Goal: Check status: Check status

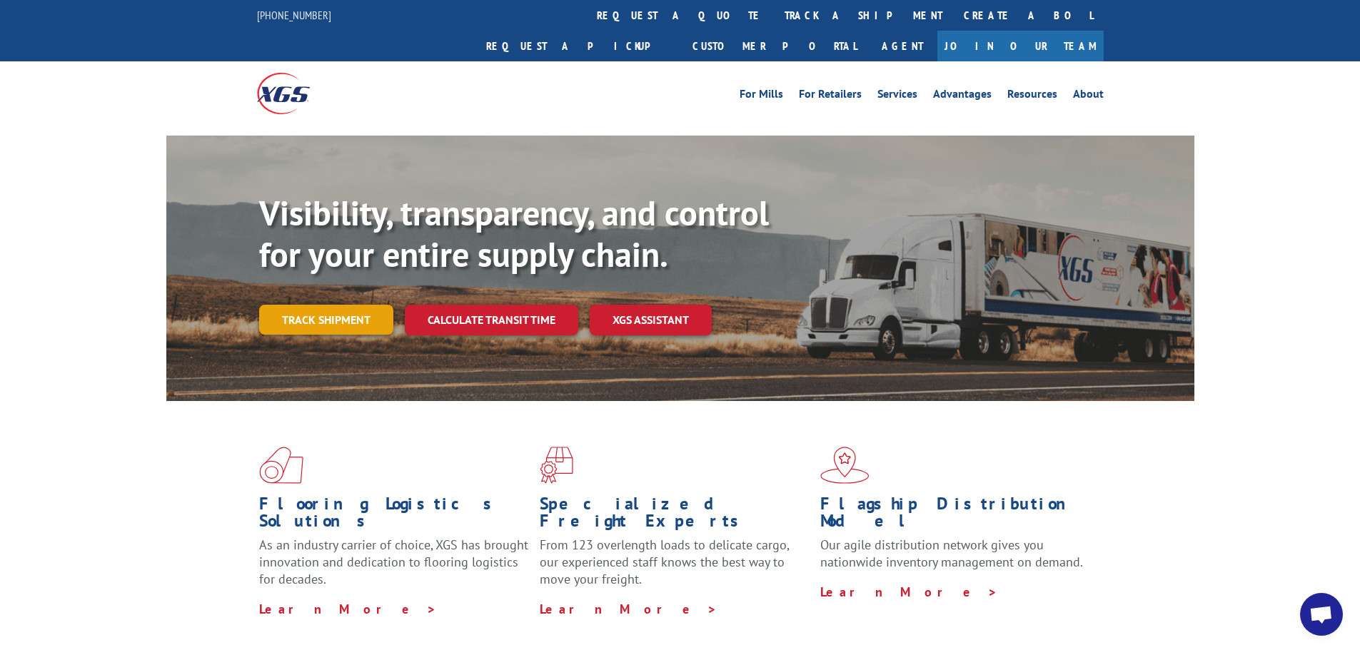
click at [341, 305] on link "Track shipment" at bounding box center [326, 320] width 134 height 30
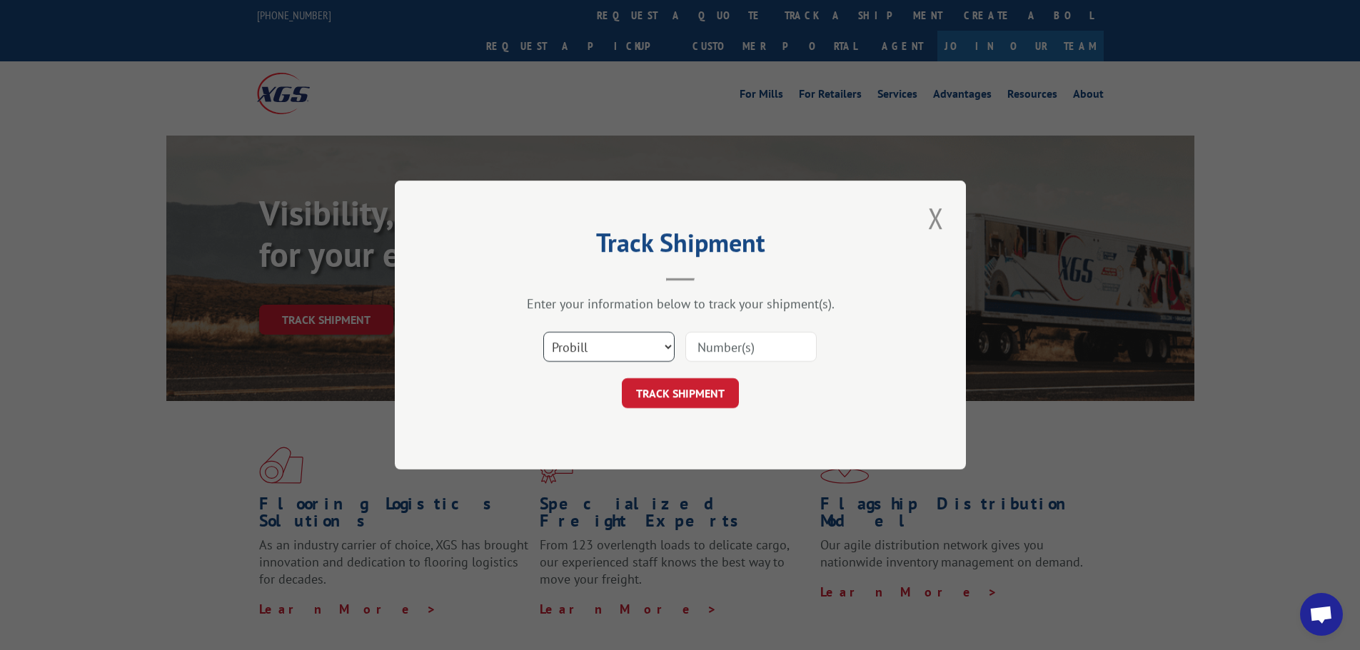
click at [625, 345] on select "Select category... Probill BOL PO" at bounding box center [608, 347] width 131 height 30
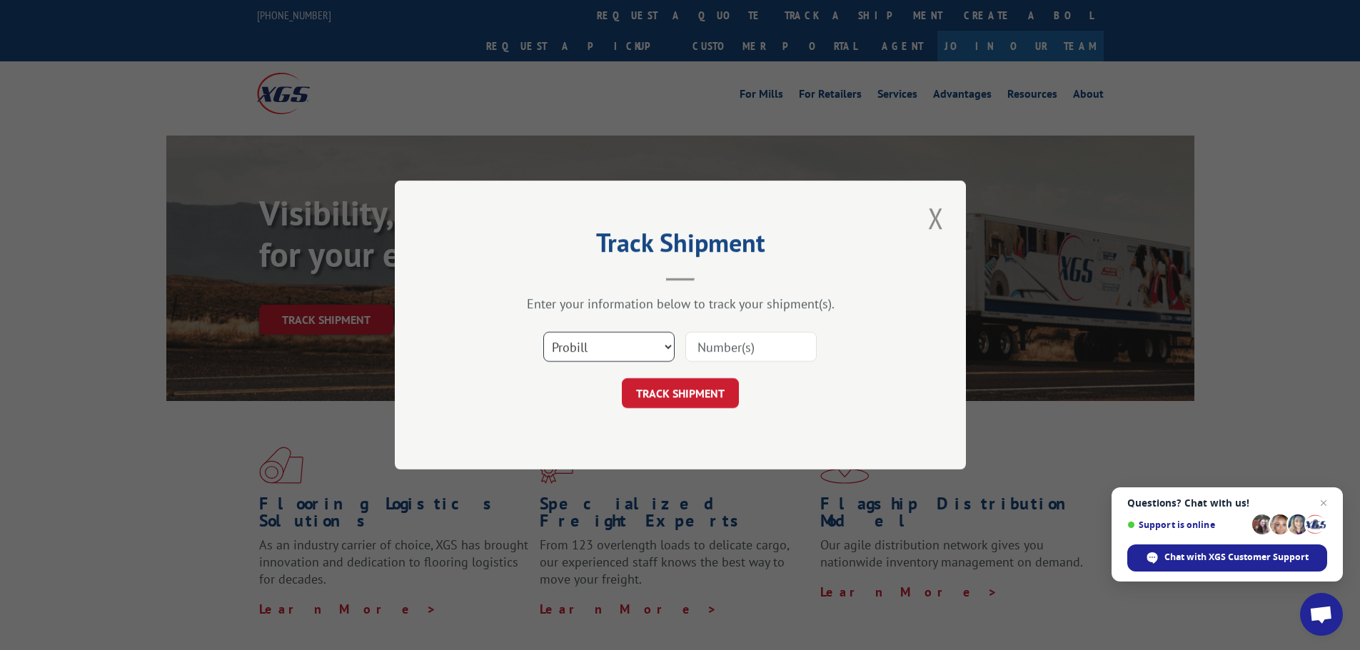
select select "bol"
click at [543, 332] on select "Select category... Probill BOL PO" at bounding box center [608, 347] width 131 height 30
click at [719, 351] on input at bounding box center [750, 347] width 131 height 30
type input "5118831"
click button "TRACK SHIPMENT" at bounding box center [680, 393] width 117 height 30
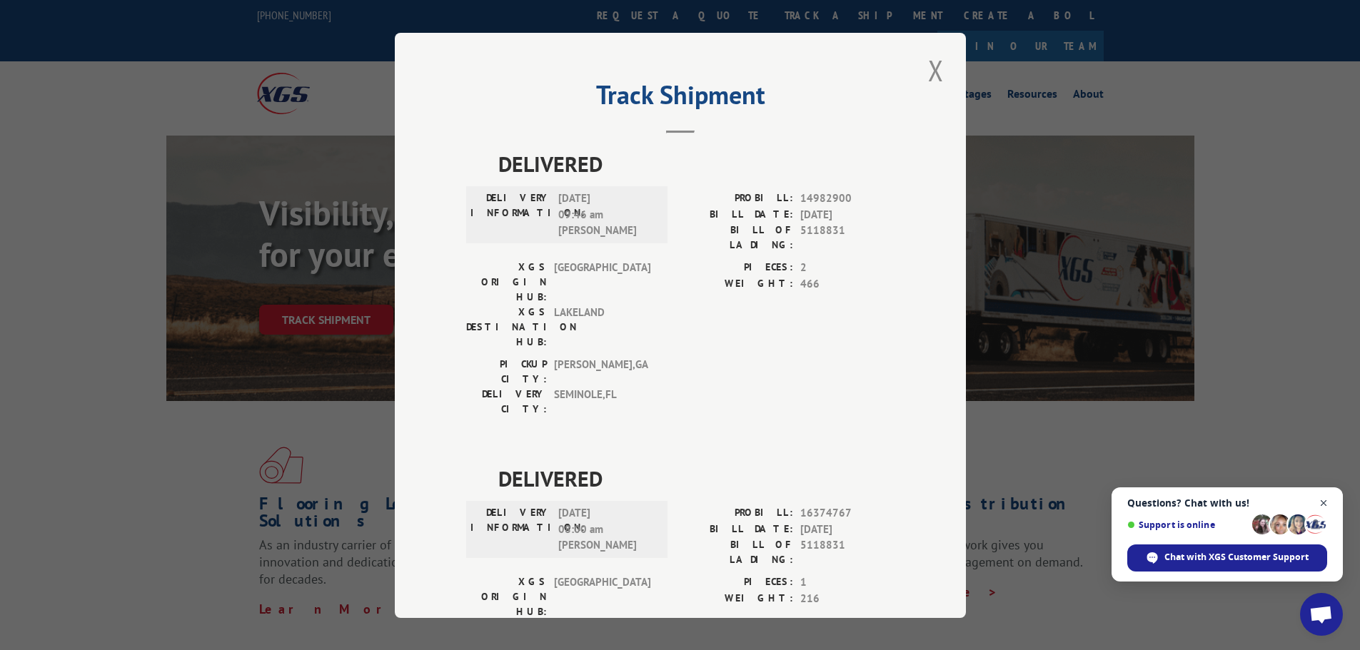
click at [1325, 498] on span "Open chat" at bounding box center [1324, 504] width 18 height 18
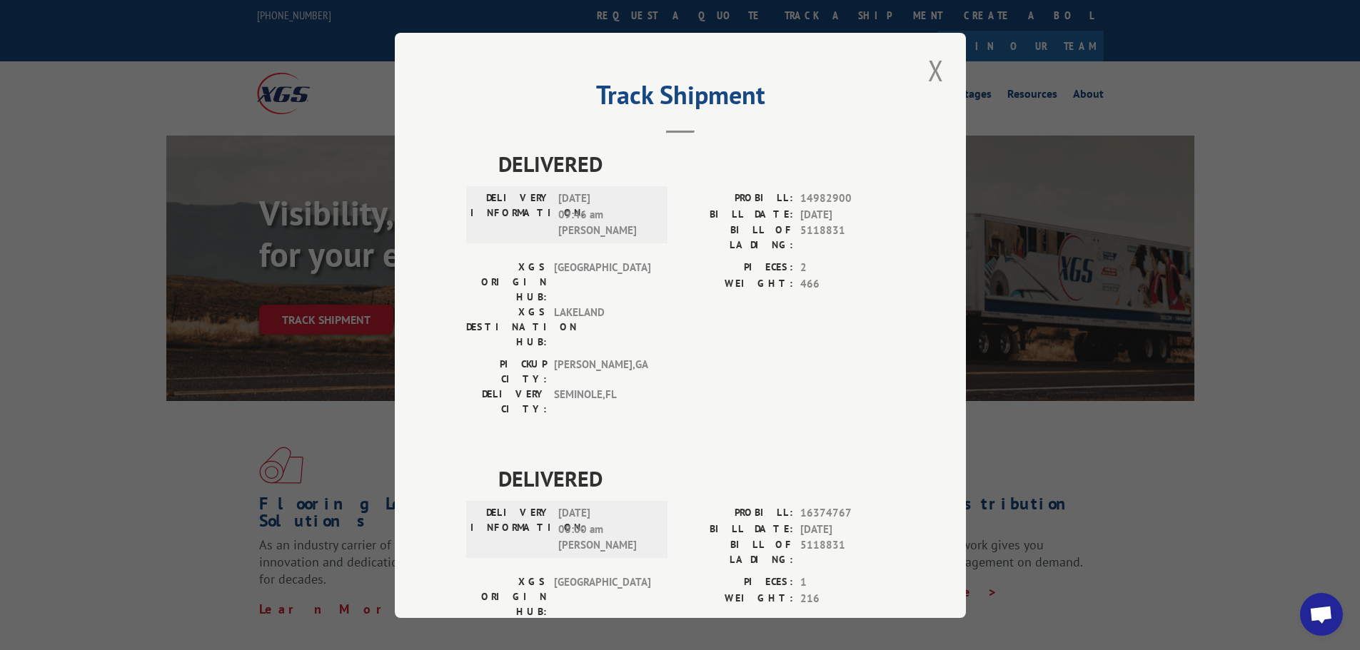
click at [642, 264] on span "TUNNEL HILL" at bounding box center [602, 282] width 96 height 45
click at [934, 66] on button "Close modal" at bounding box center [936, 70] width 24 height 39
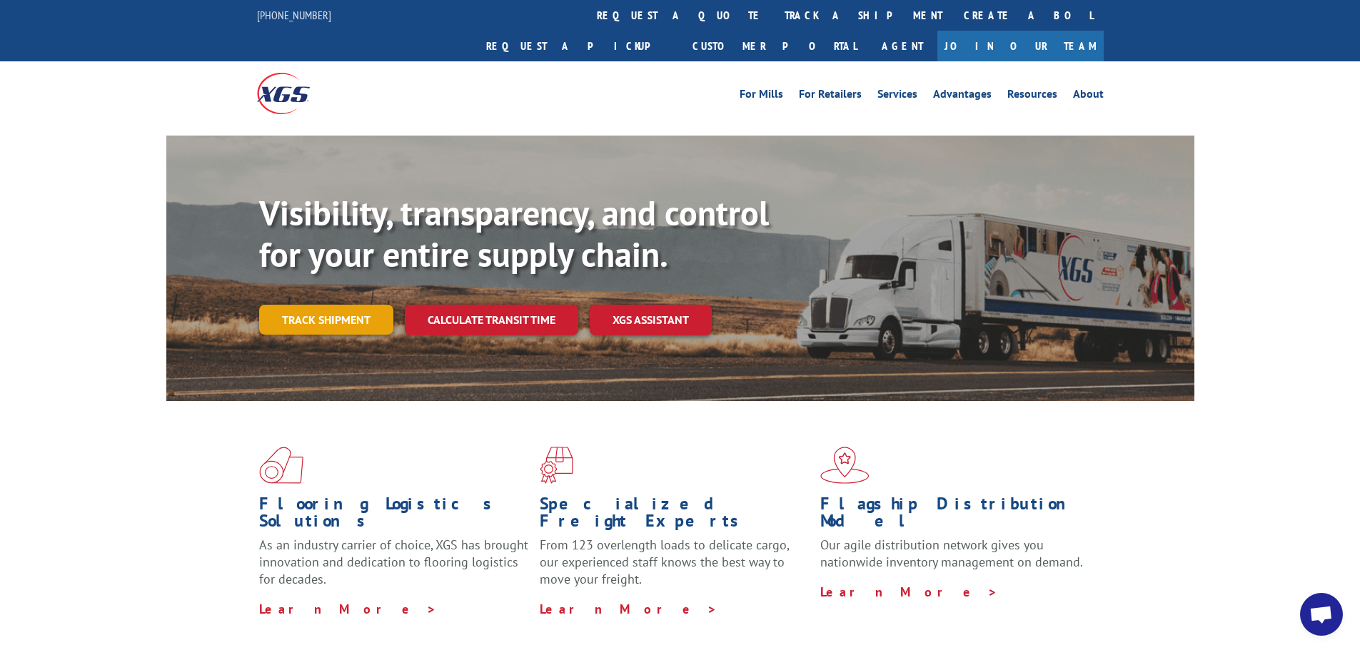
click at [320, 305] on link "Track shipment" at bounding box center [326, 320] width 134 height 30
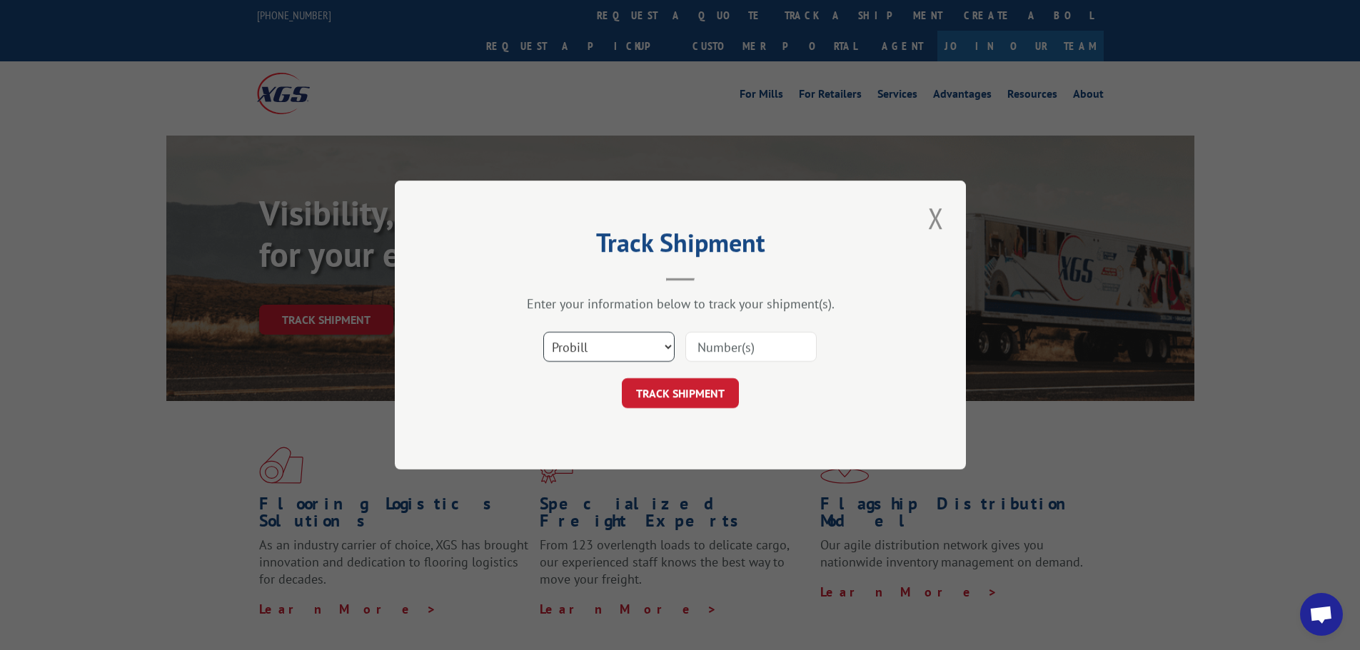
click at [587, 335] on select "Select category... Probill BOL PO" at bounding box center [608, 347] width 131 height 30
select select "po"
click at [543, 332] on select "Select category... Probill BOL PO" at bounding box center [608, 347] width 131 height 30
click at [753, 343] on input at bounding box center [750, 347] width 131 height 30
paste input "544GOL"
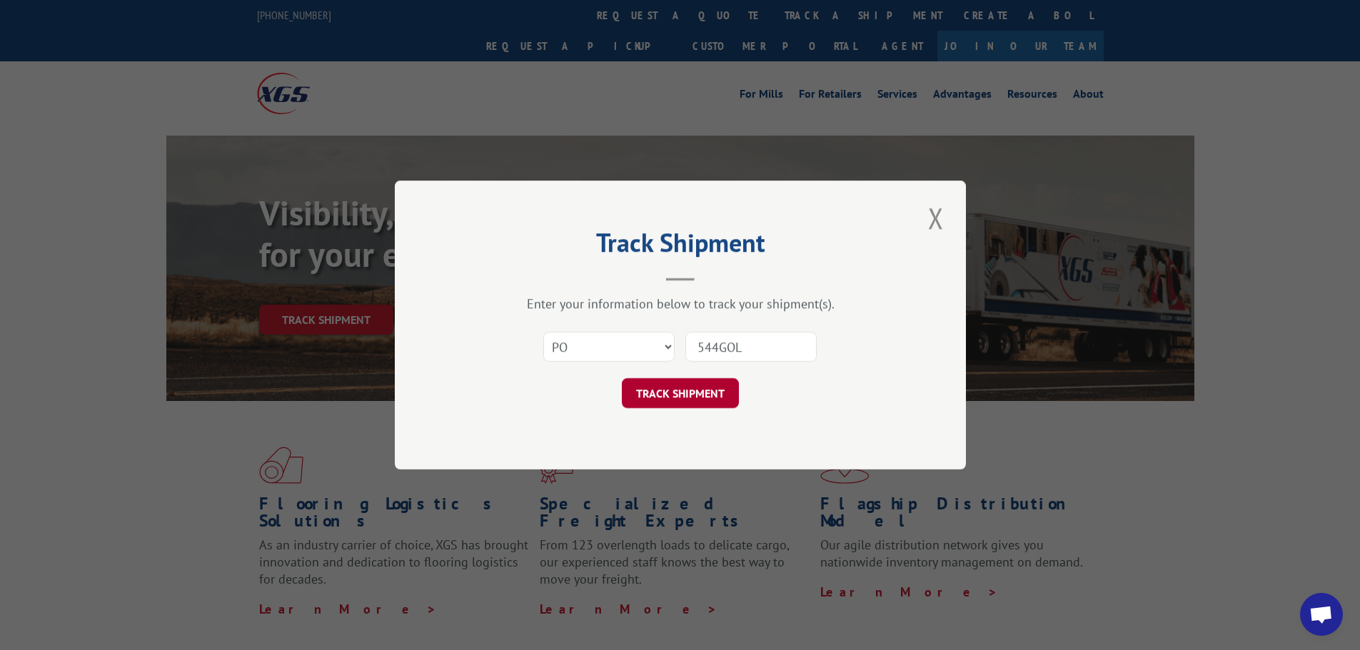
type input "544GOL"
click at [714, 390] on button "TRACK SHIPMENT" at bounding box center [680, 393] width 117 height 30
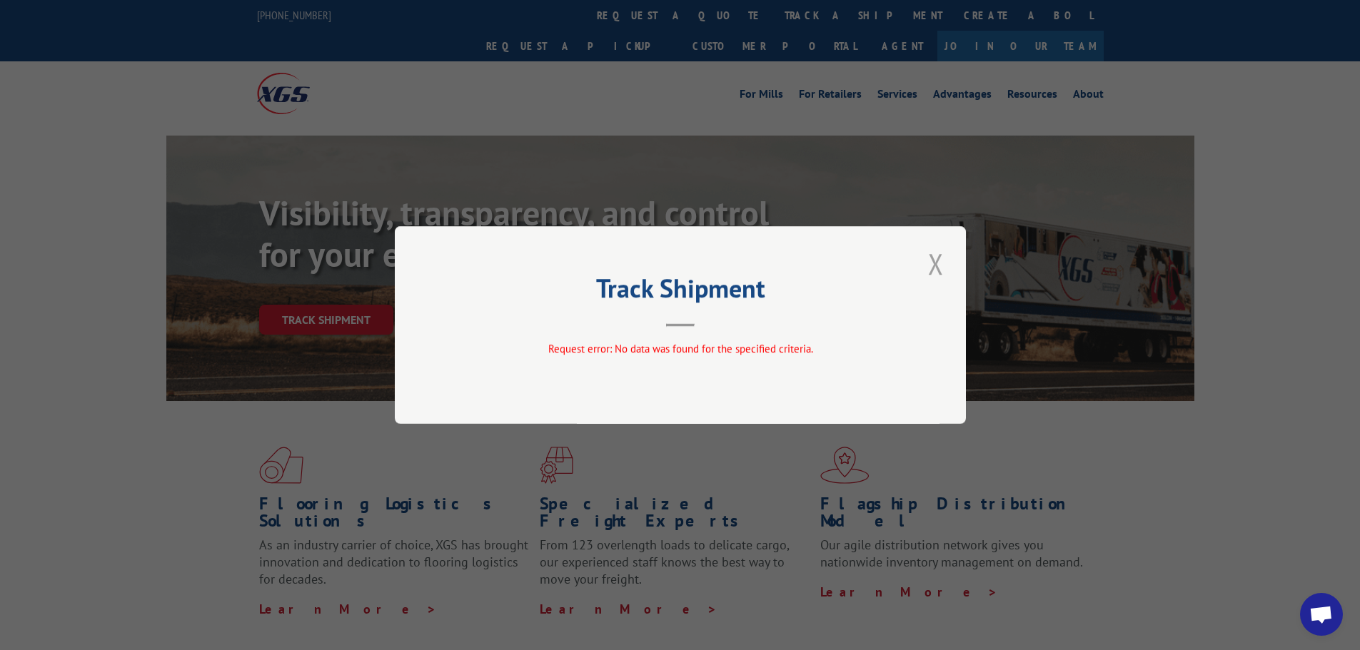
click at [936, 260] on button "Close modal" at bounding box center [936, 263] width 24 height 39
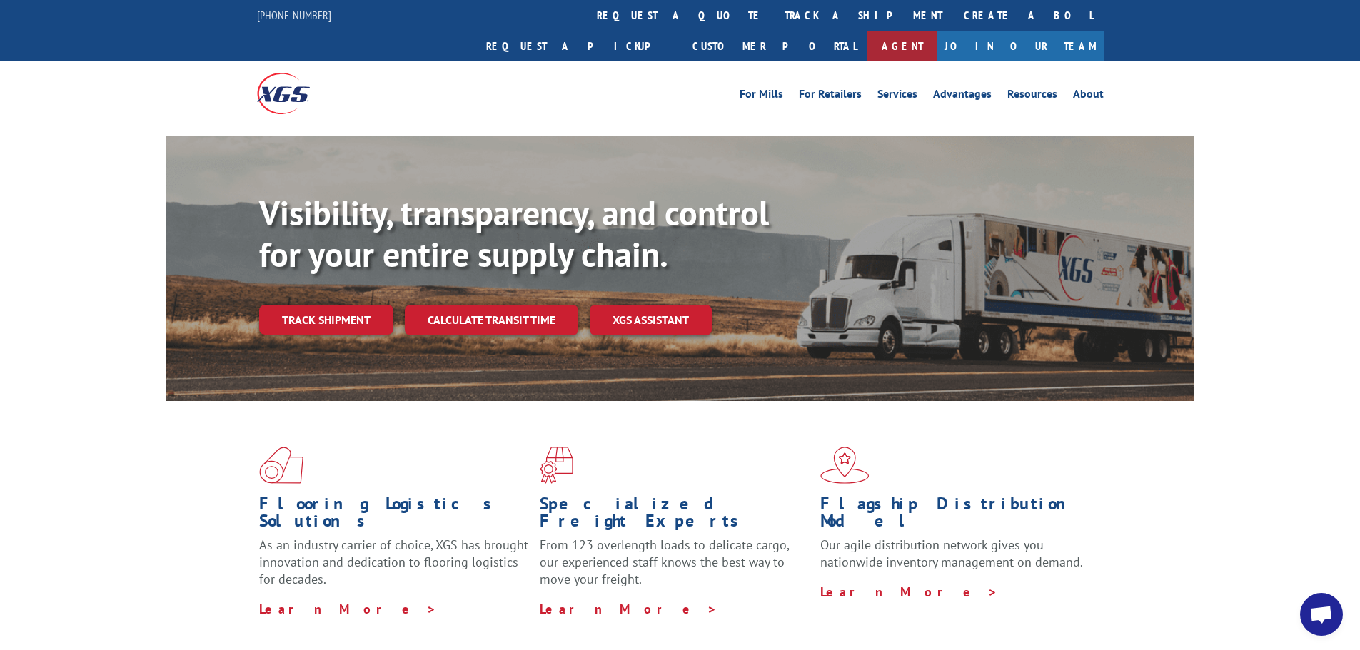
click at [937, 31] on link "Agent" at bounding box center [902, 46] width 70 height 31
click at [1088, 88] on link "About" at bounding box center [1088, 96] width 31 height 16
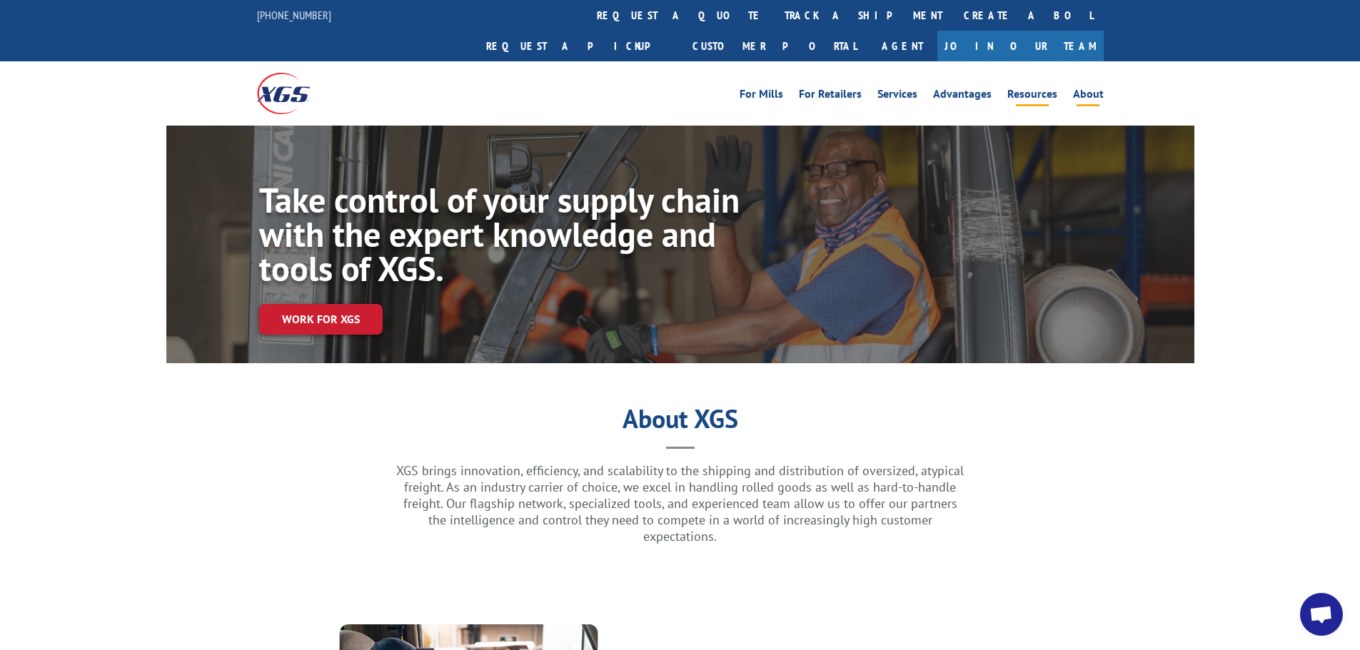
click at [1036, 88] on link "Resources" at bounding box center [1032, 96] width 50 height 16
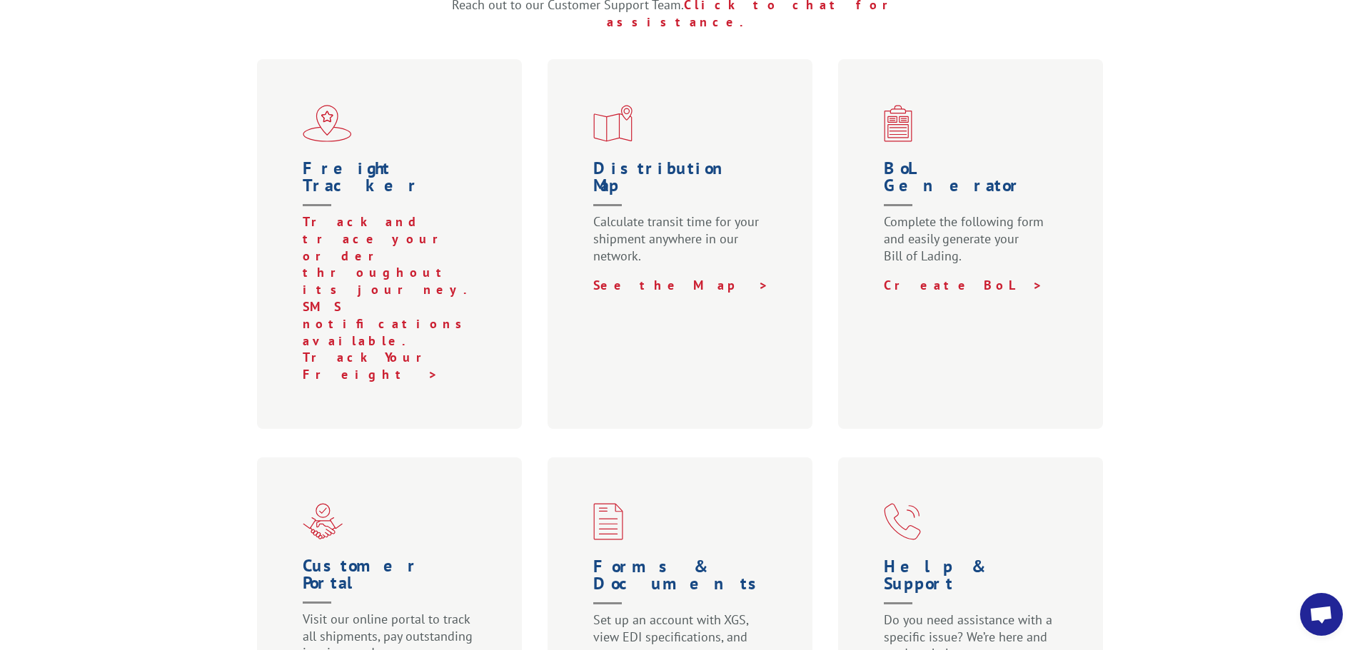
scroll to position [500, 0]
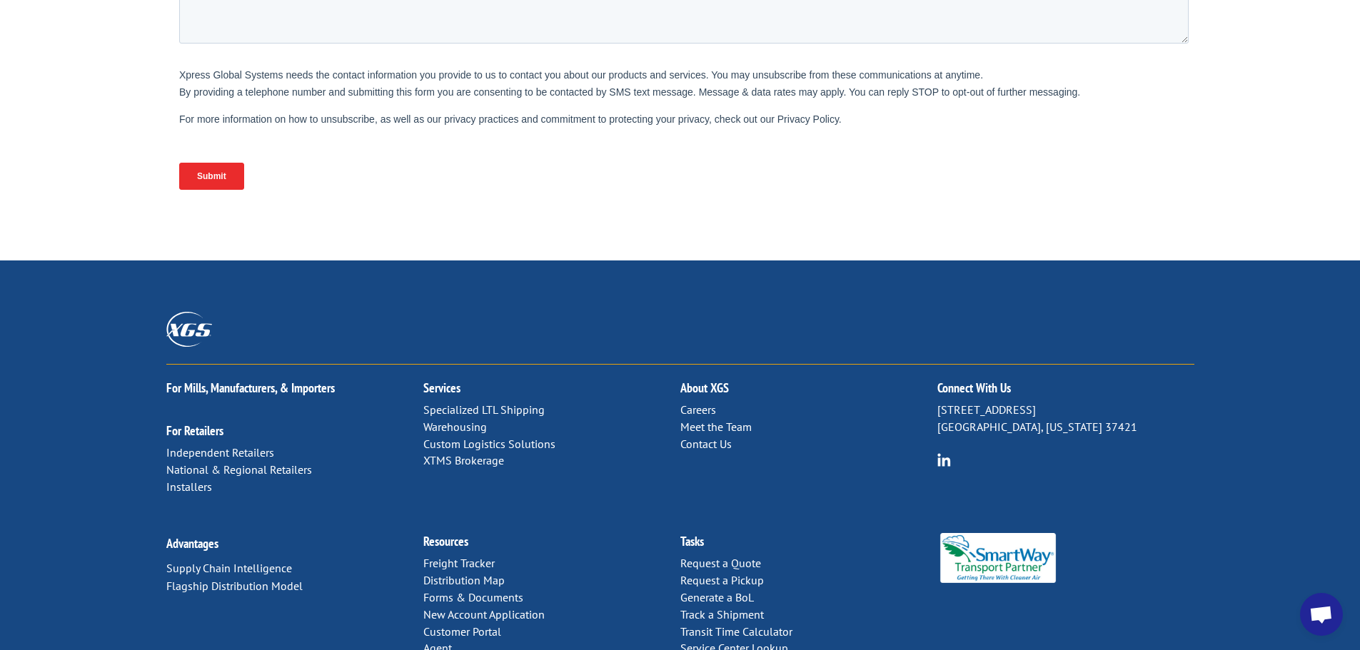
scroll to position [599, 0]
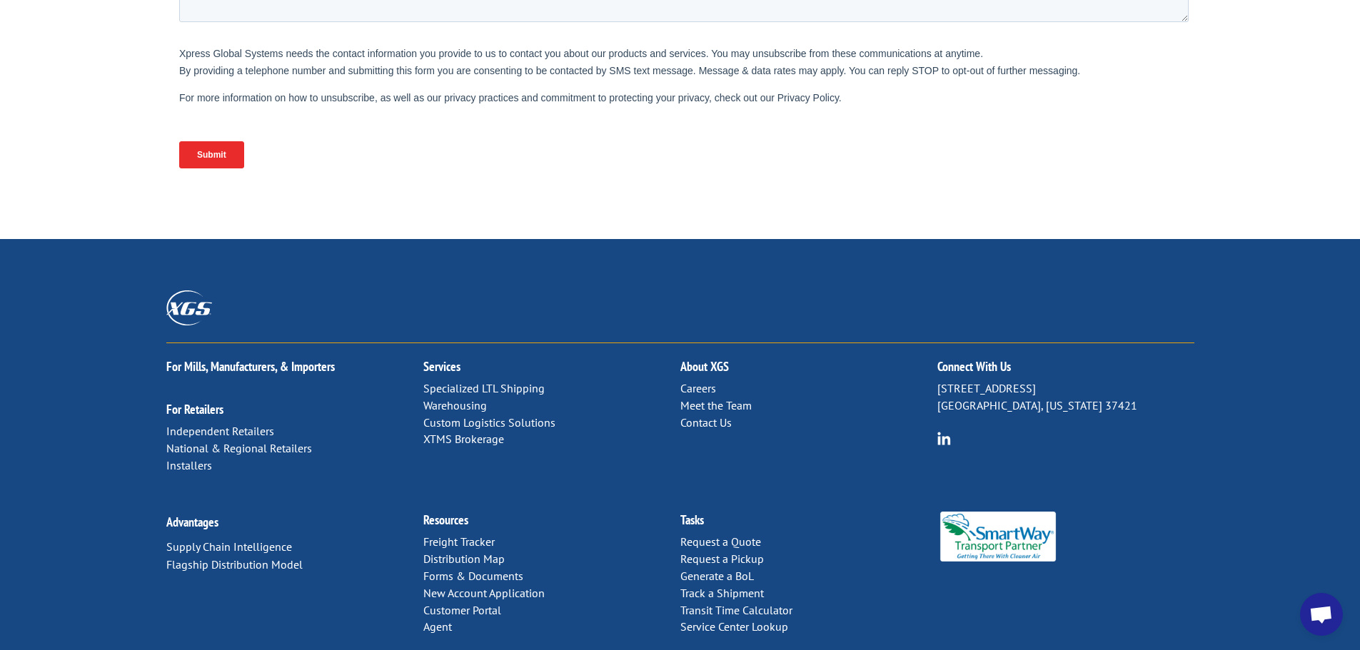
click at [698, 415] on link "Contact Us" at bounding box center [705, 422] width 51 height 14
